Goal: Task Accomplishment & Management: Use online tool/utility

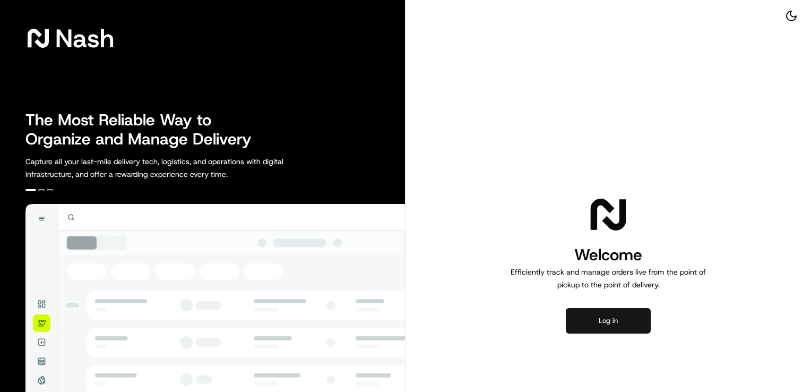
click at [590, 327] on button "Log in" at bounding box center [608, 320] width 85 height 25
